Goal: Transaction & Acquisition: Download file/media

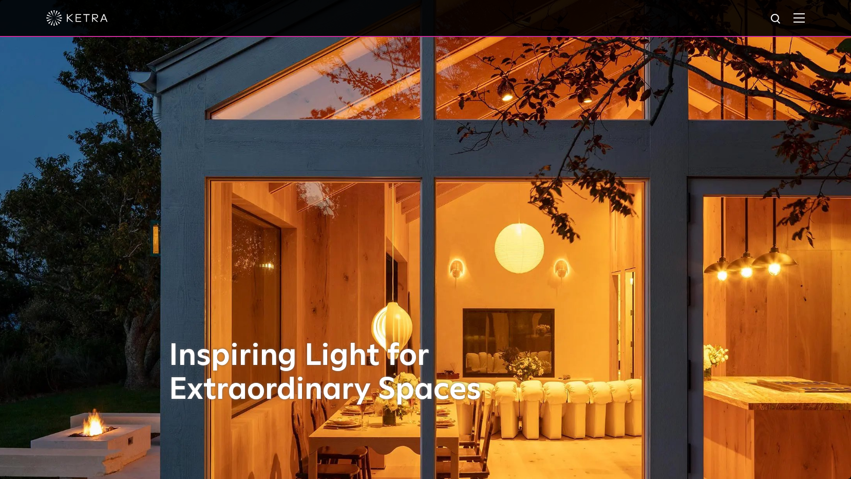
click at [803, 17] on img at bounding box center [798, 18] width 11 height 10
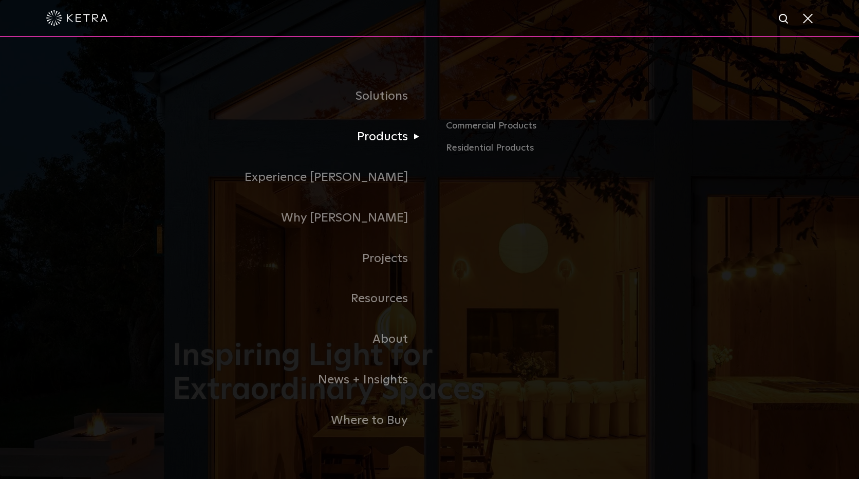
click at [413, 138] on link "Products" at bounding box center [301, 137] width 257 height 41
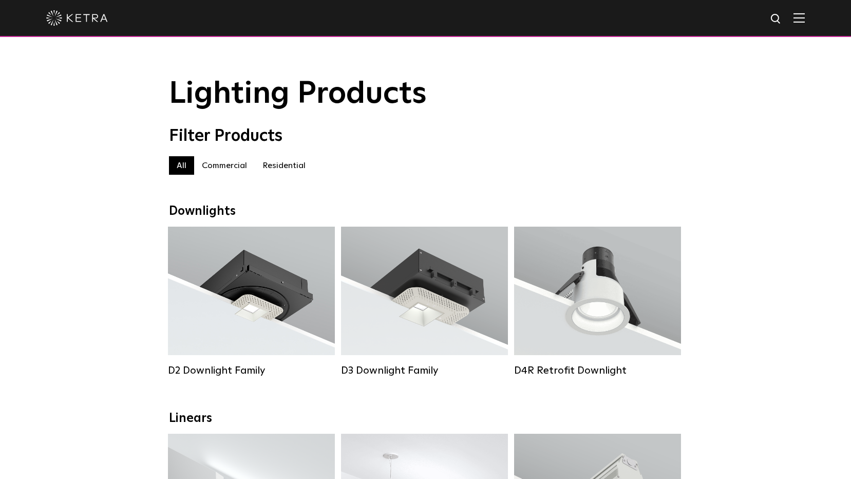
click at [233, 167] on label "Commercial" at bounding box center [224, 165] width 61 height 18
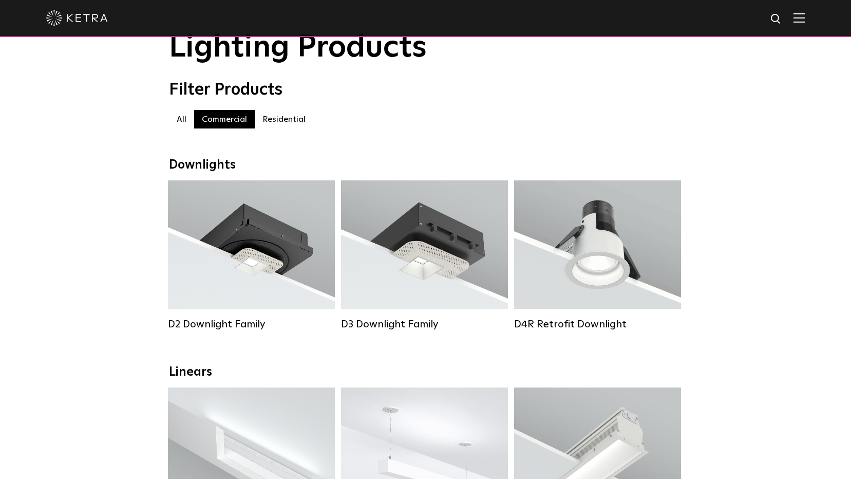
scroll to position [154, 0]
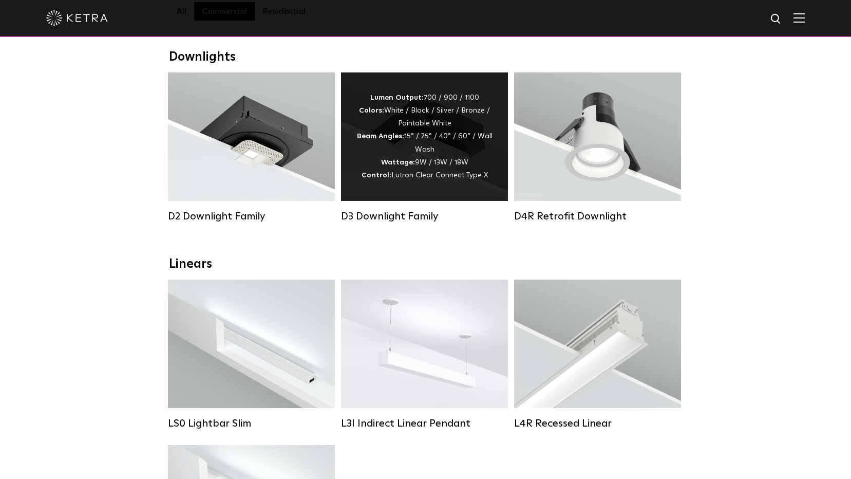
click at [445, 179] on span "Lutron Clear Connect Type X" at bounding box center [439, 175] width 97 height 7
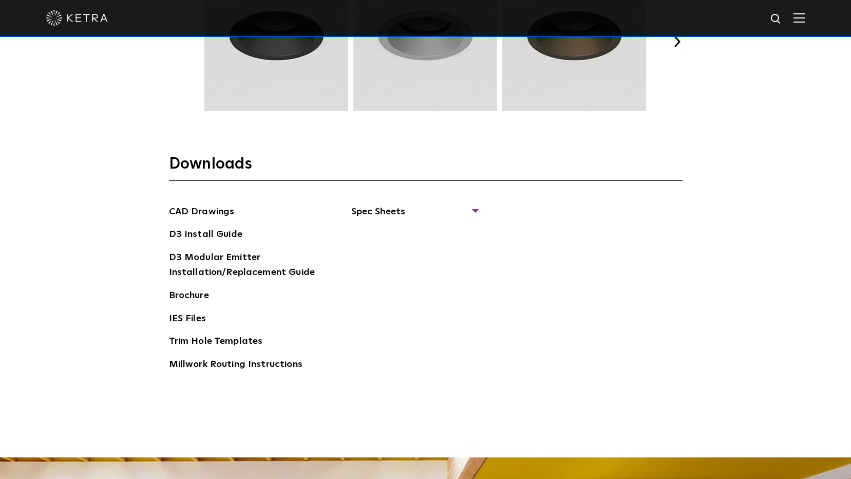
scroll to position [1534, 0]
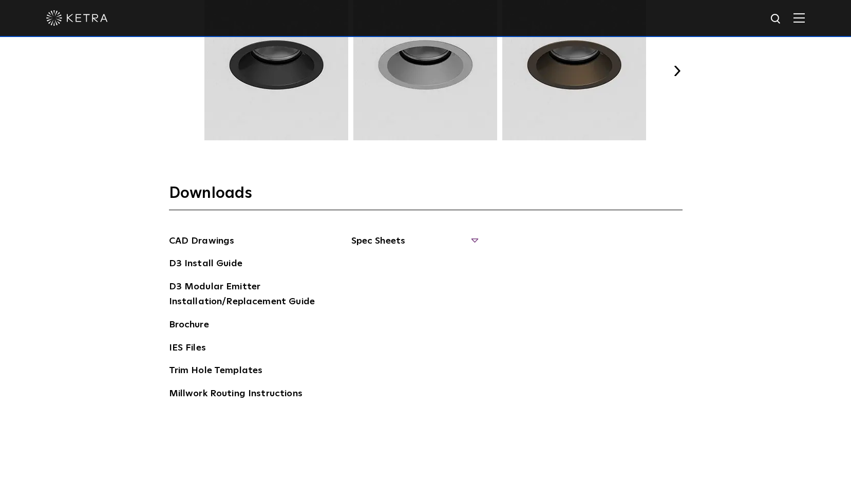
click at [471, 236] on span "Spec Sheets" at bounding box center [414, 245] width 126 height 23
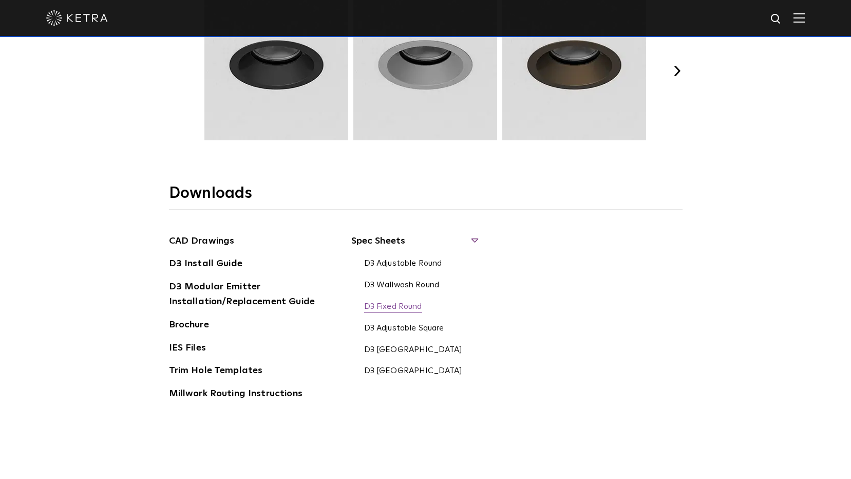
click at [401, 306] on link "D3 Fixed Round" at bounding box center [393, 306] width 58 height 11
click at [409, 371] on link "D3 Fixed Square" at bounding box center [413, 371] width 99 height 11
